Goal: Task Accomplishment & Management: Use online tool/utility

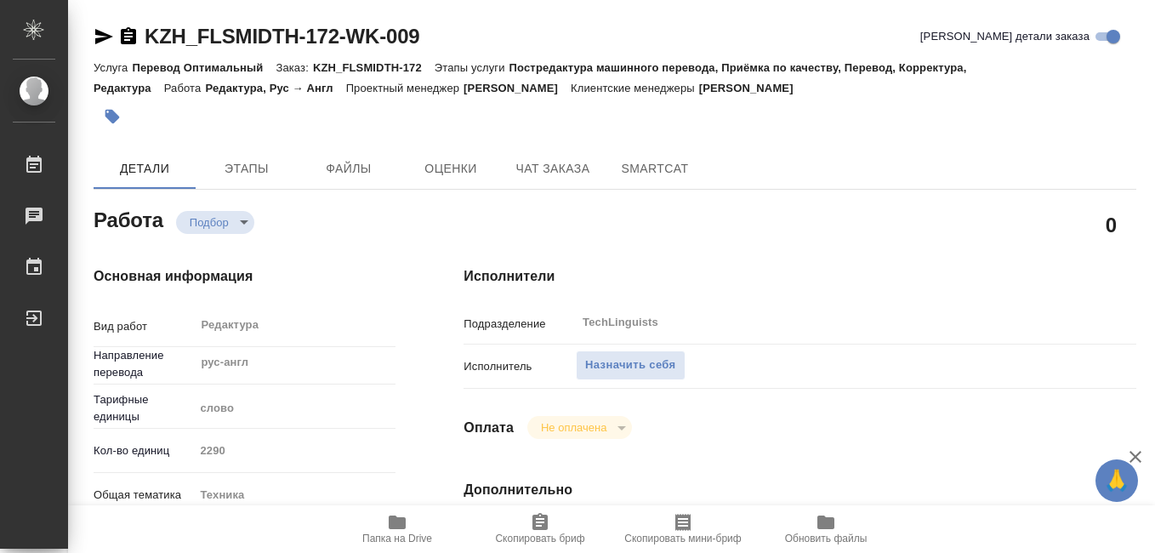
type textarea "x"
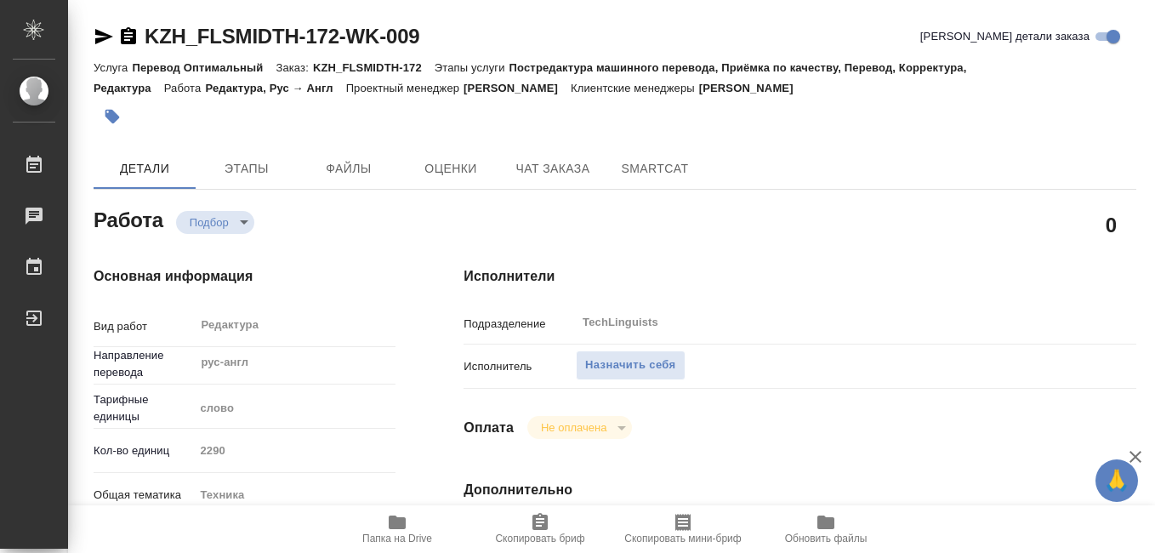
type textarea "x"
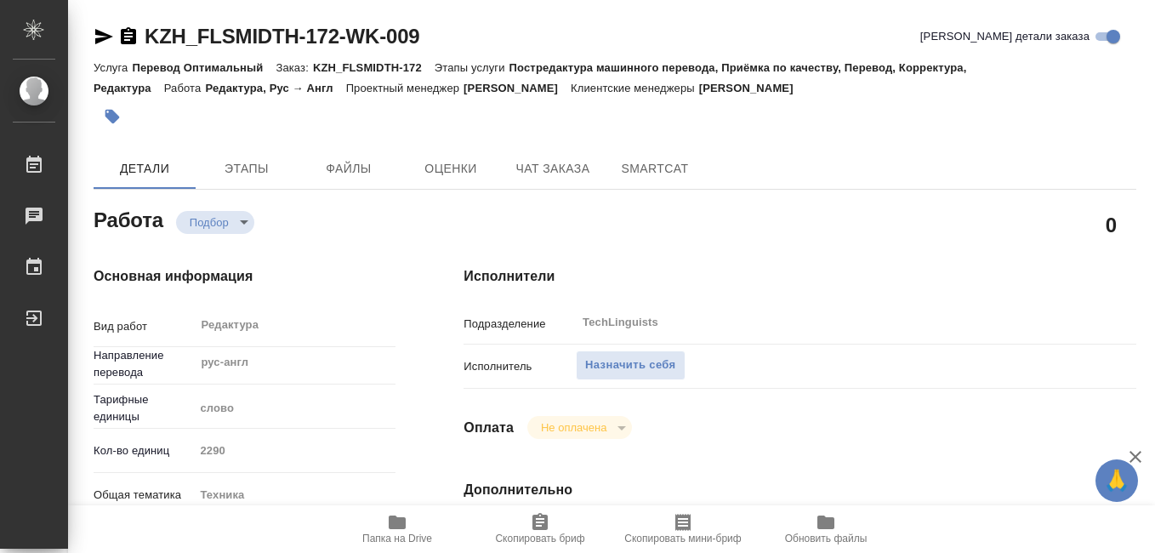
scroll to position [85, 0]
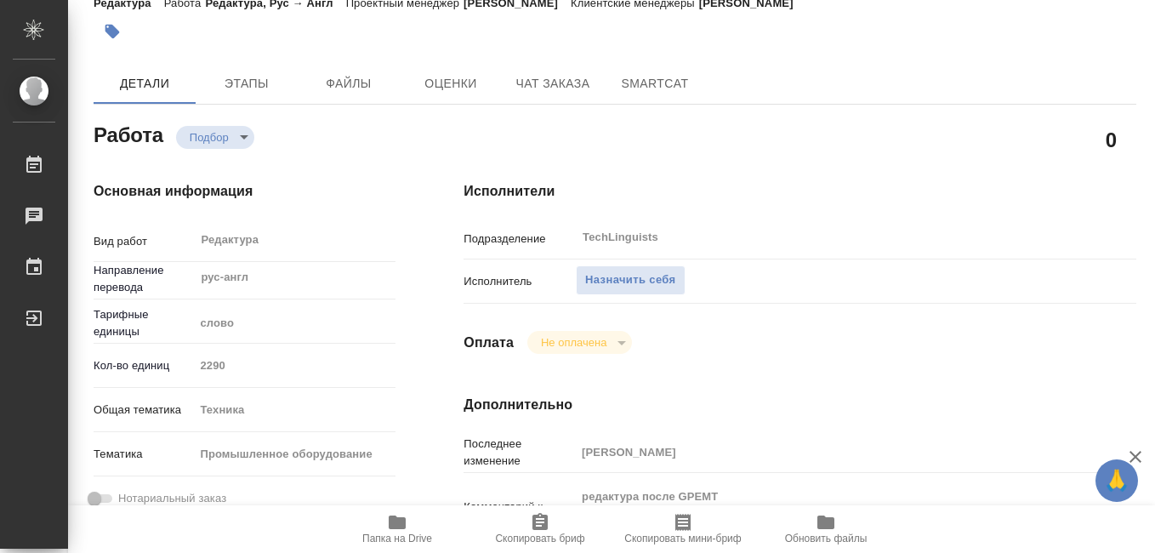
type textarea "x"
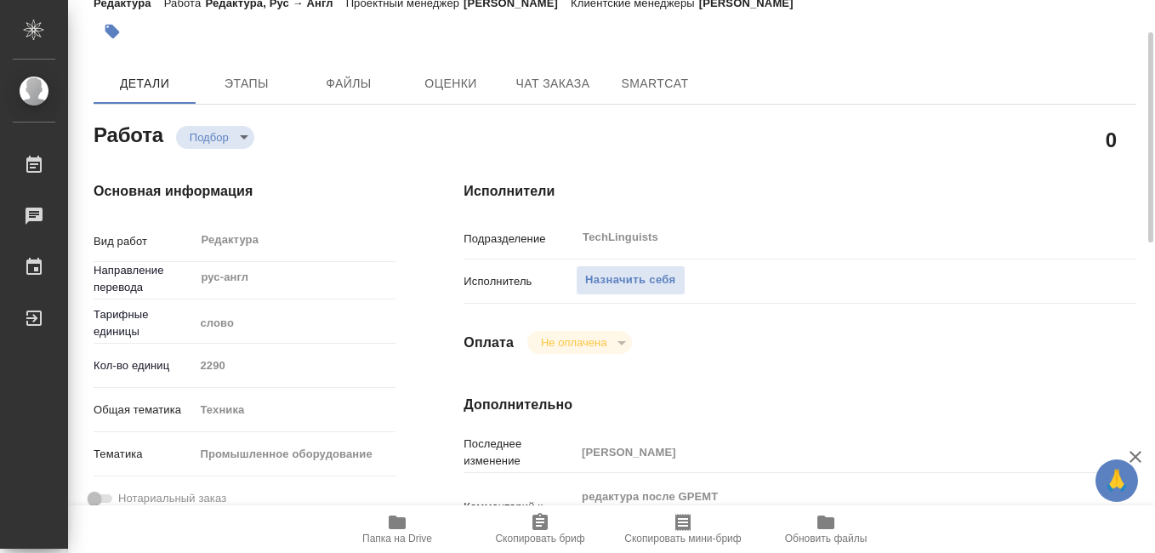
type textarea "x"
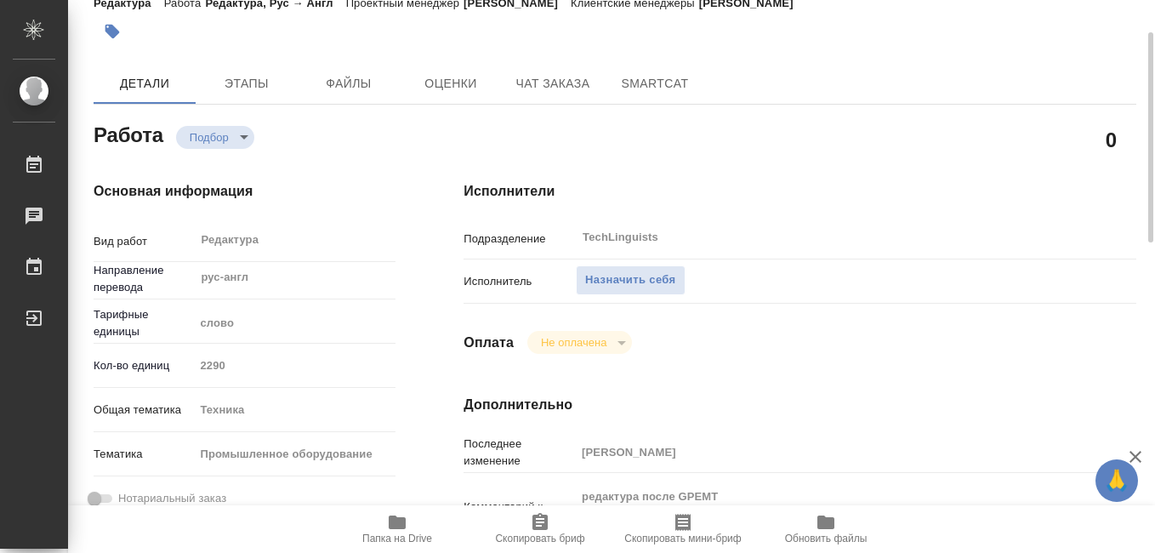
click at [397, 526] on icon "button" at bounding box center [397, 522] width 17 height 14
